Goal: Navigation & Orientation: Find specific page/section

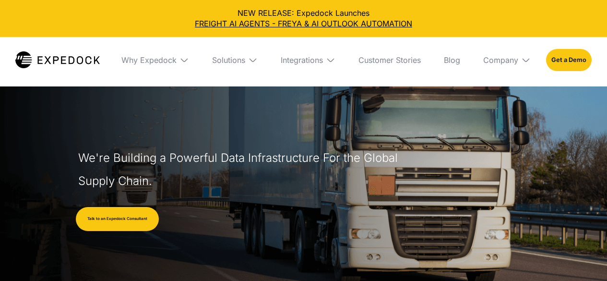
select select
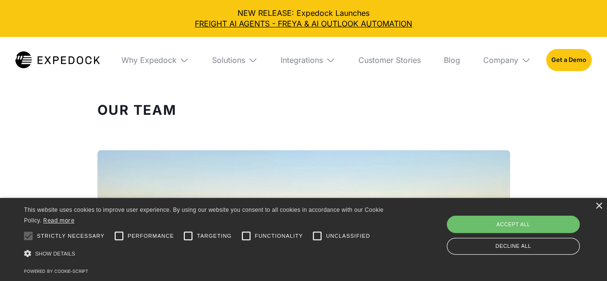
scroll to position [846, 0]
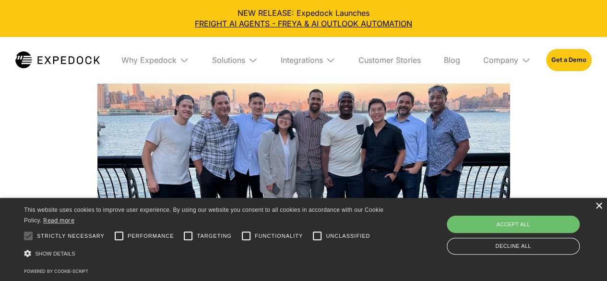
click at [599, 209] on div "×" at bounding box center [598, 205] width 7 height 7
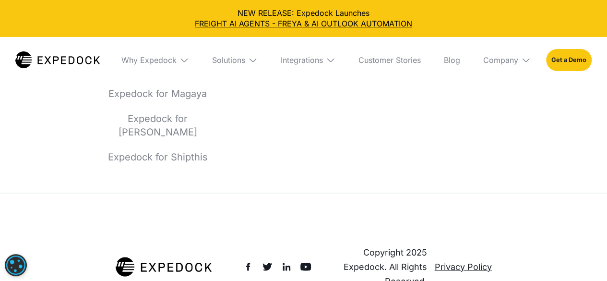
scroll to position [4438, 0]
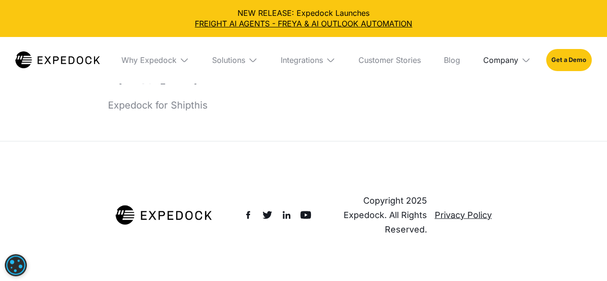
click at [505, 62] on div "Company" at bounding box center [500, 60] width 35 height 10
click at [498, 142] on link "Careers" at bounding box center [506, 145] width 63 height 25
